Goal: Information Seeking & Learning: Learn about a topic

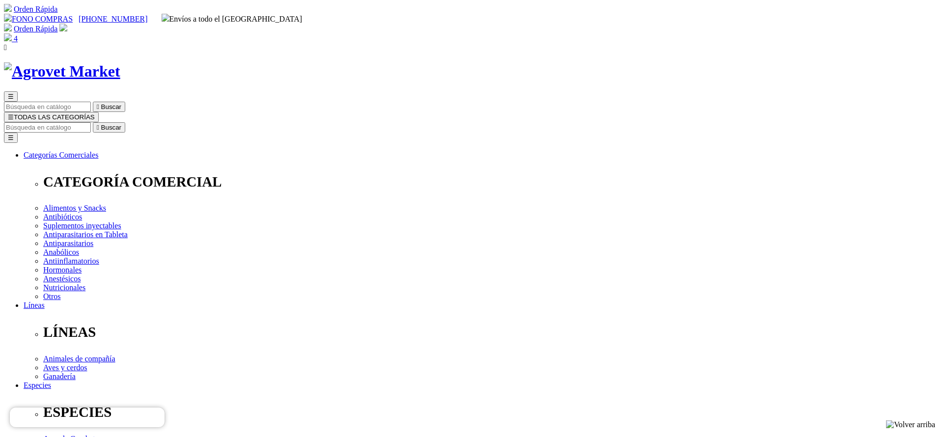
select select "404"
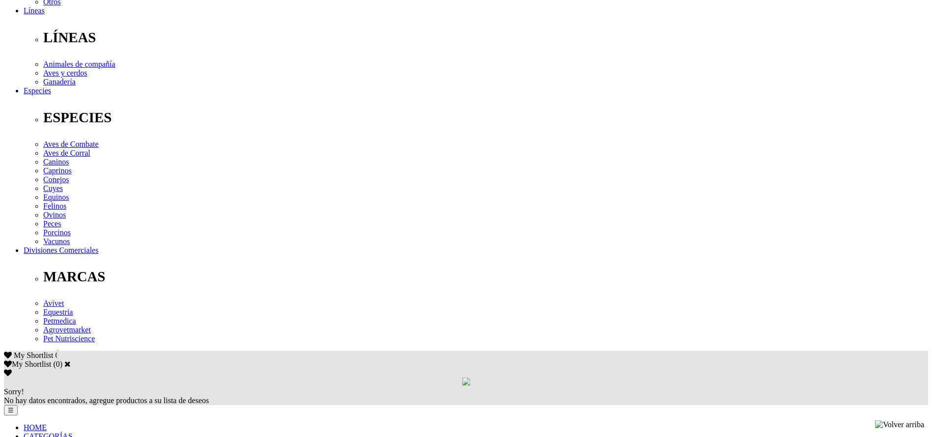
scroll to position [295, 0]
drag, startPoint x: 620, startPoint y: 223, endPoint x: 345, endPoint y: 233, distance: 275.7
copy div "erracos y marranas en lactación: 10 a 20 mL; lechones: 1.5 a 3 mL"
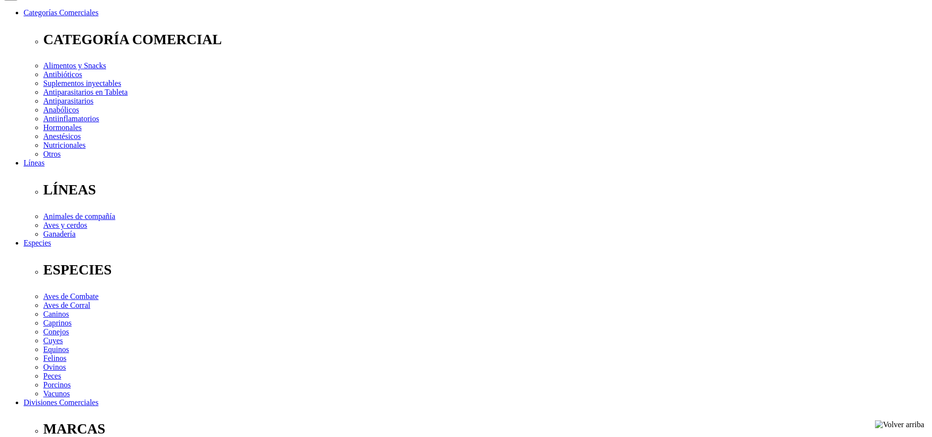
scroll to position [0, 0]
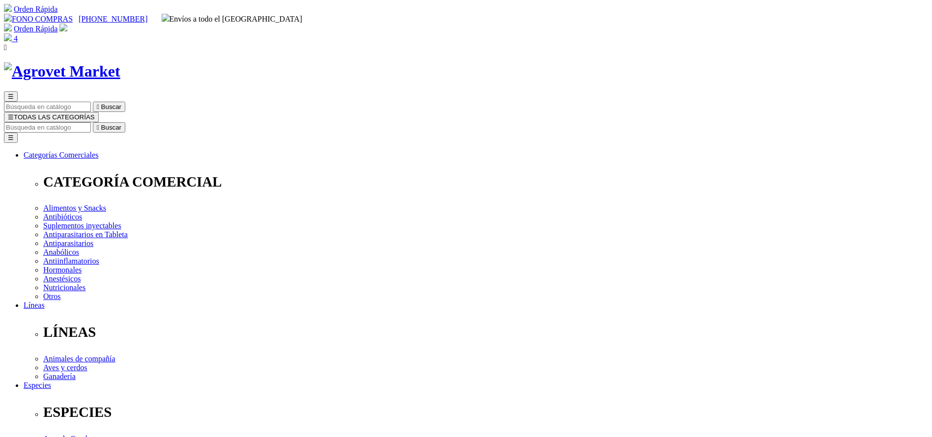
click at [91, 122] on input "Buscar" at bounding box center [47, 127] width 87 height 10
type input "eprim"
click at [93, 122] on button " Buscar" at bounding box center [109, 127] width 32 height 10
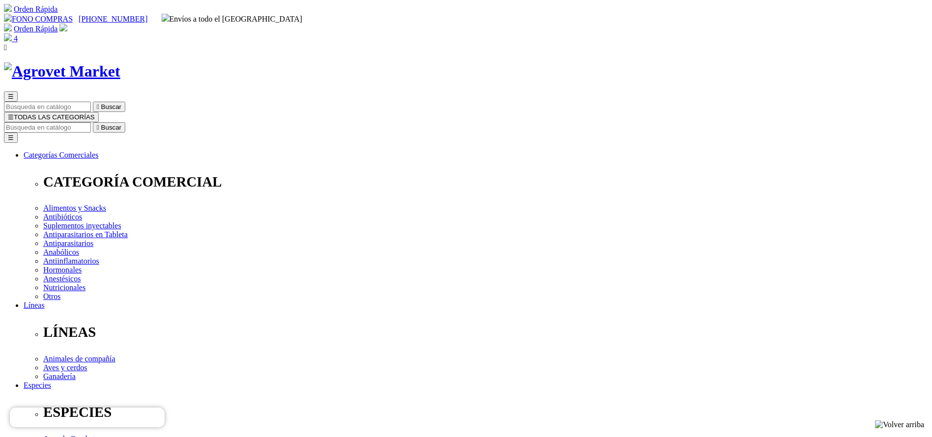
copy div "Eprimec IS"
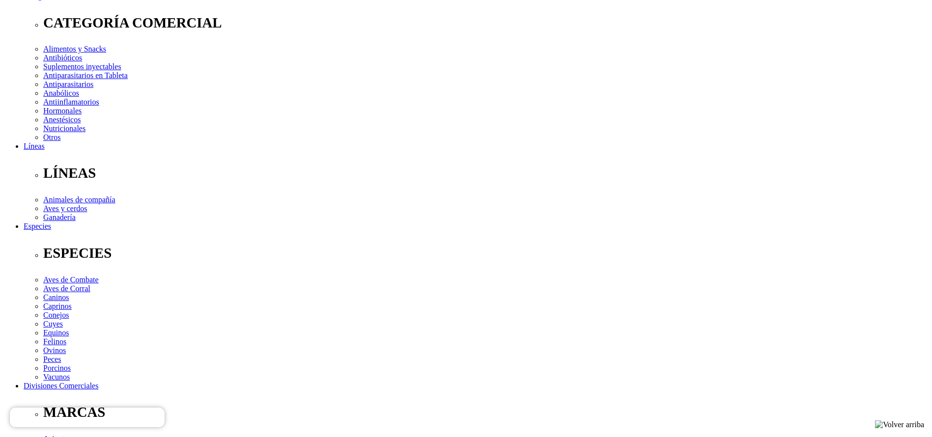
scroll to position [295, 0]
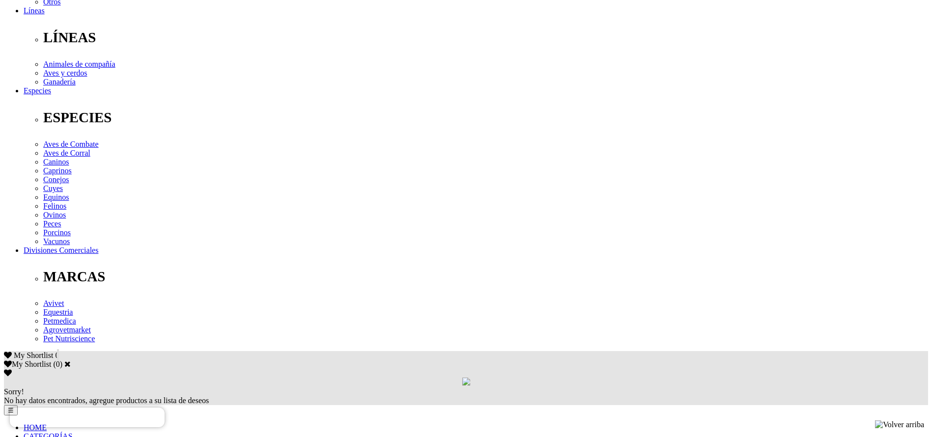
copy div "Para el tratamiento y el control de infecciones parasitarias causadas por forma…"
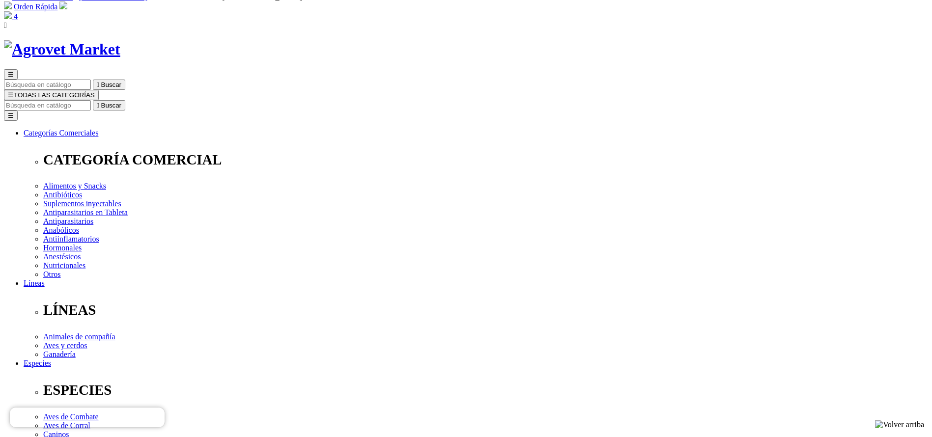
scroll to position [0, 0]
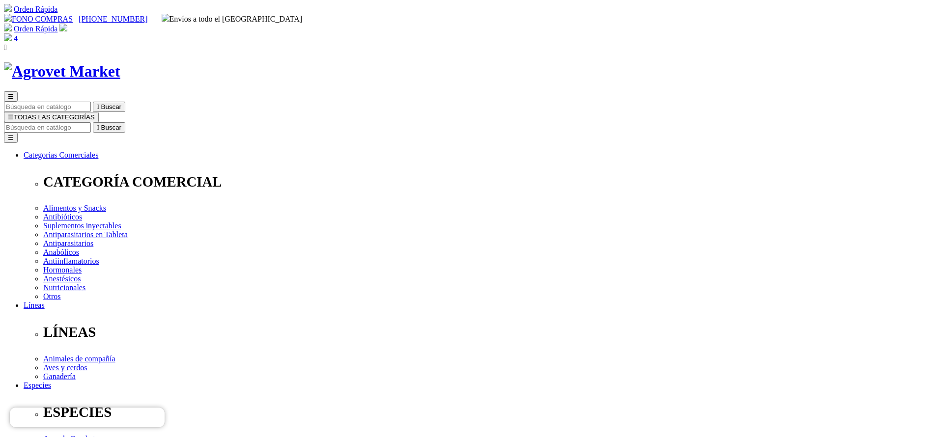
click at [91, 122] on input "Buscar" at bounding box center [47, 127] width 87 height 10
type input "adef"
click at [93, 122] on button " Buscar" at bounding box center [109, 127] width 32 height 10
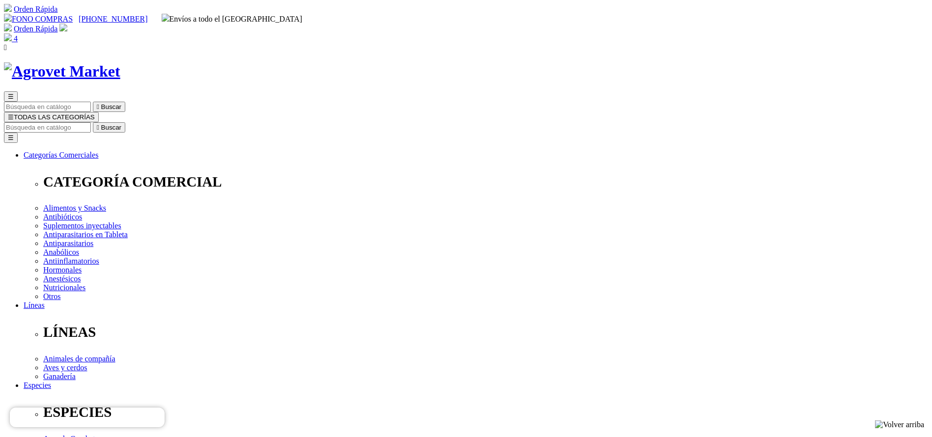
copy div "Adefortex®500/75/50"
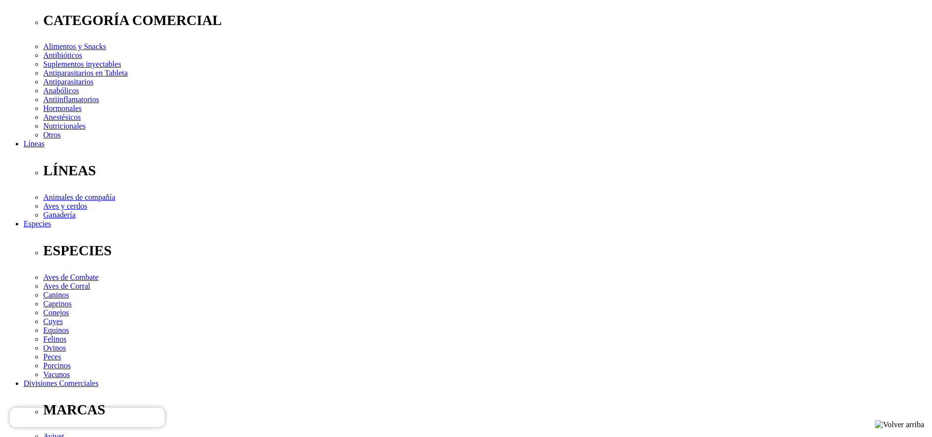
scroll to position [221, 0]
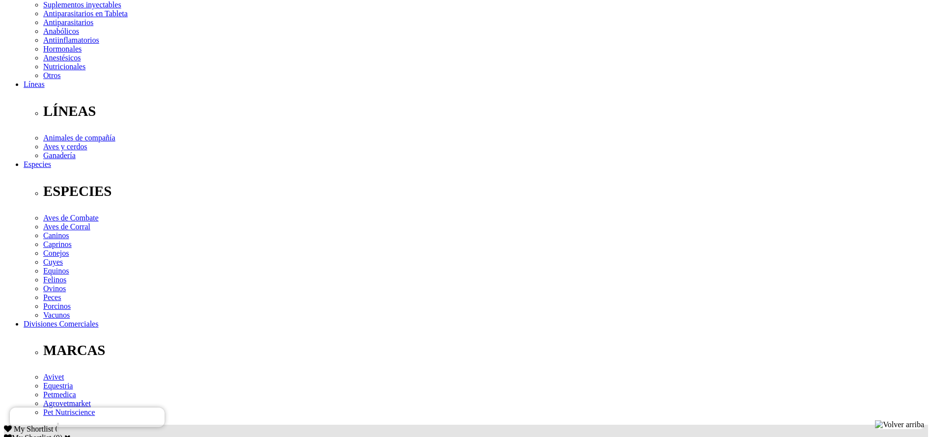
copy div "Loremipsum d sitametcons ad elitseddoeiu T, I 3 , U l etdo magnaal enimadminimv…"
